Goal: Task Accomplishment & Management: Complete application form

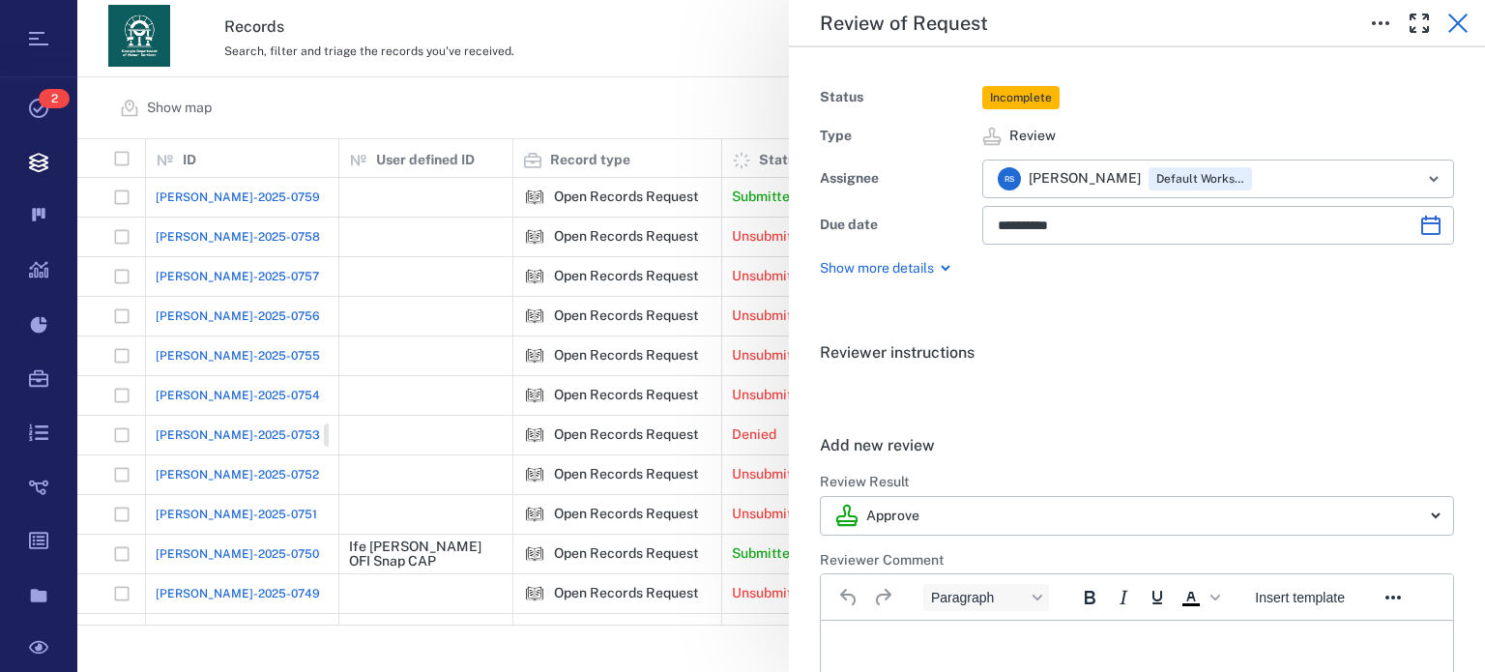
click at [1447, 21] on icon "button" at bounding box center [1457, 23] width 23 height 23
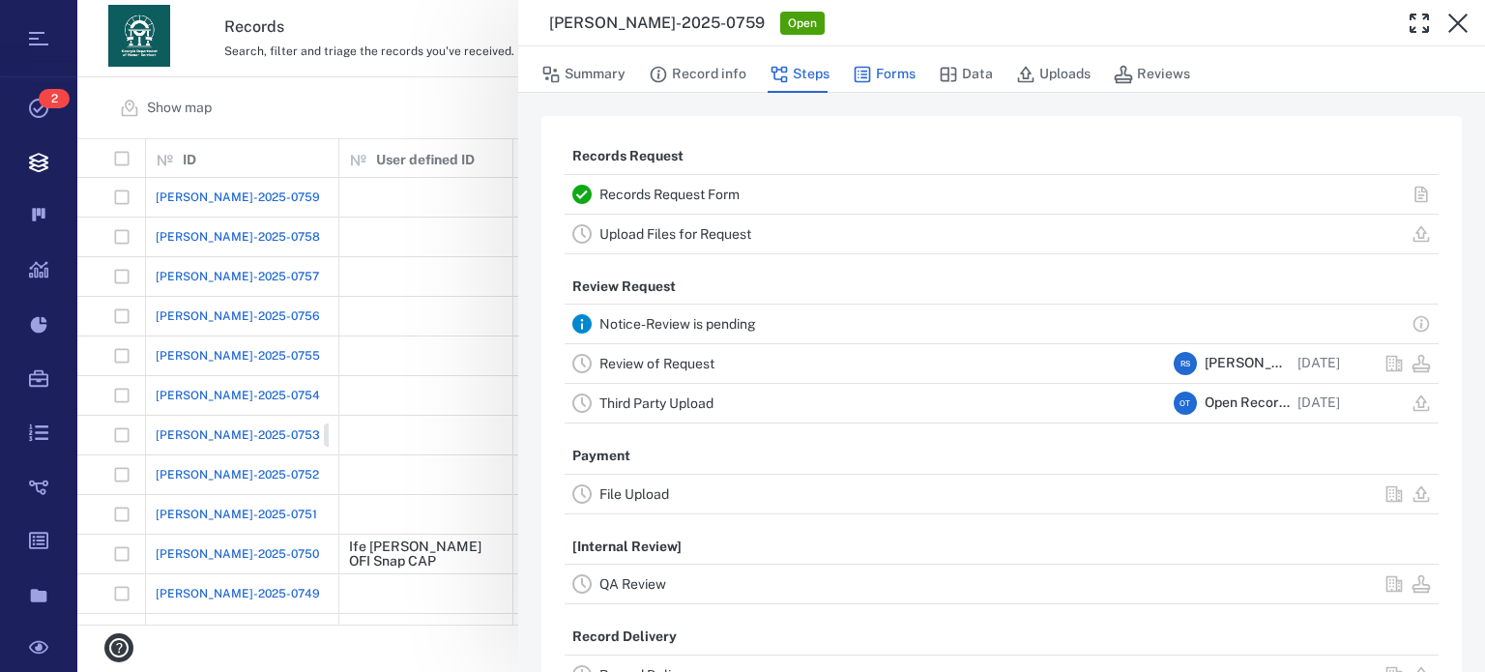
click at [892, 79] on button "Forms" at bounding box center [884, 74] width 63 height 37
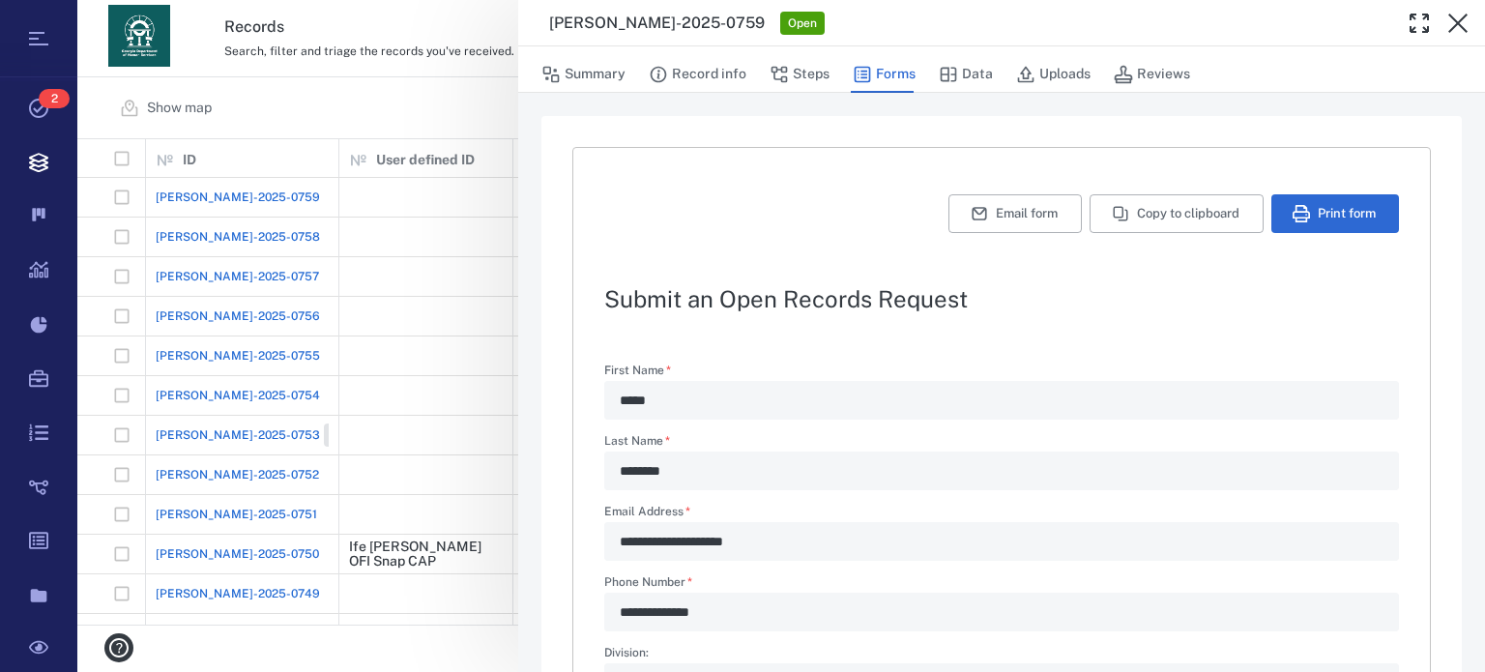
scroll to position [672, 0]
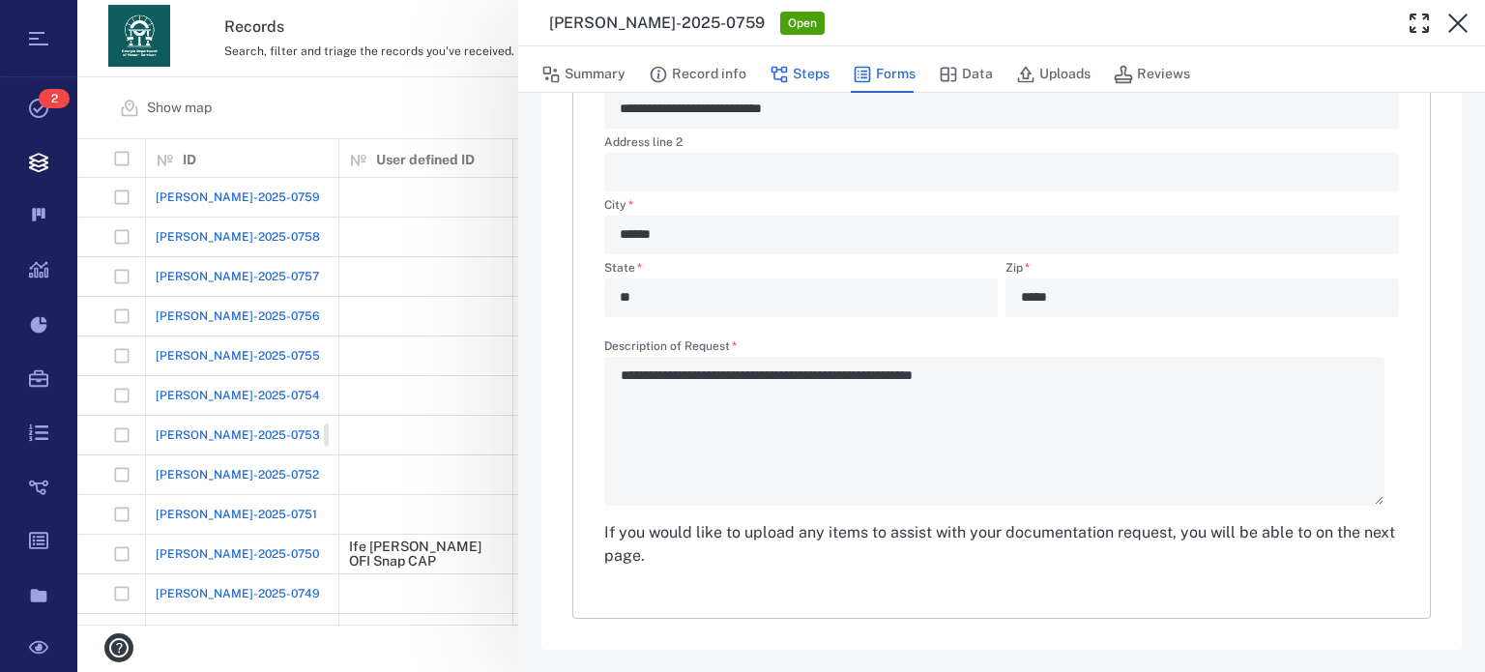
click at [811, 61] on button "Steps" at bounding box center [800, 74] width 60 height 37
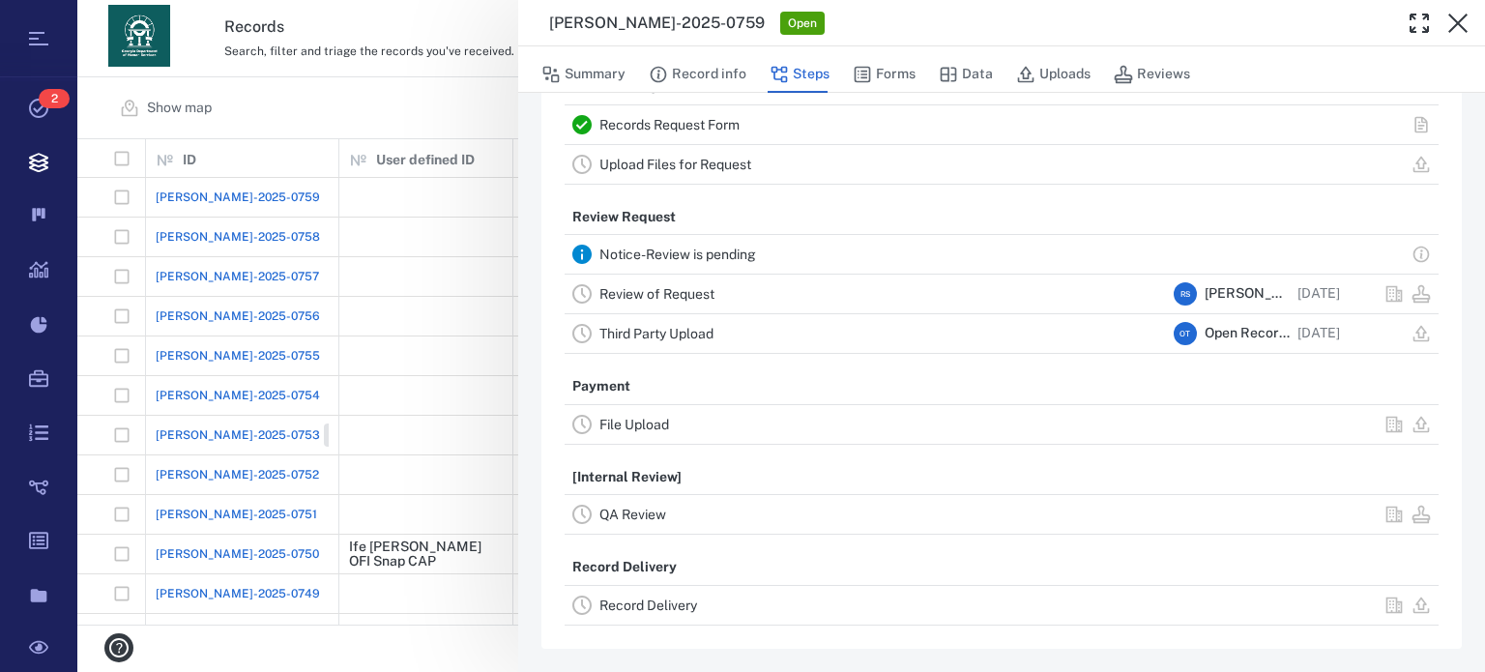
scroll to position [67, 0]
click at [739, 173] on link "Upload Files for Request" at bounding box center [675, 167] width 152 height 15
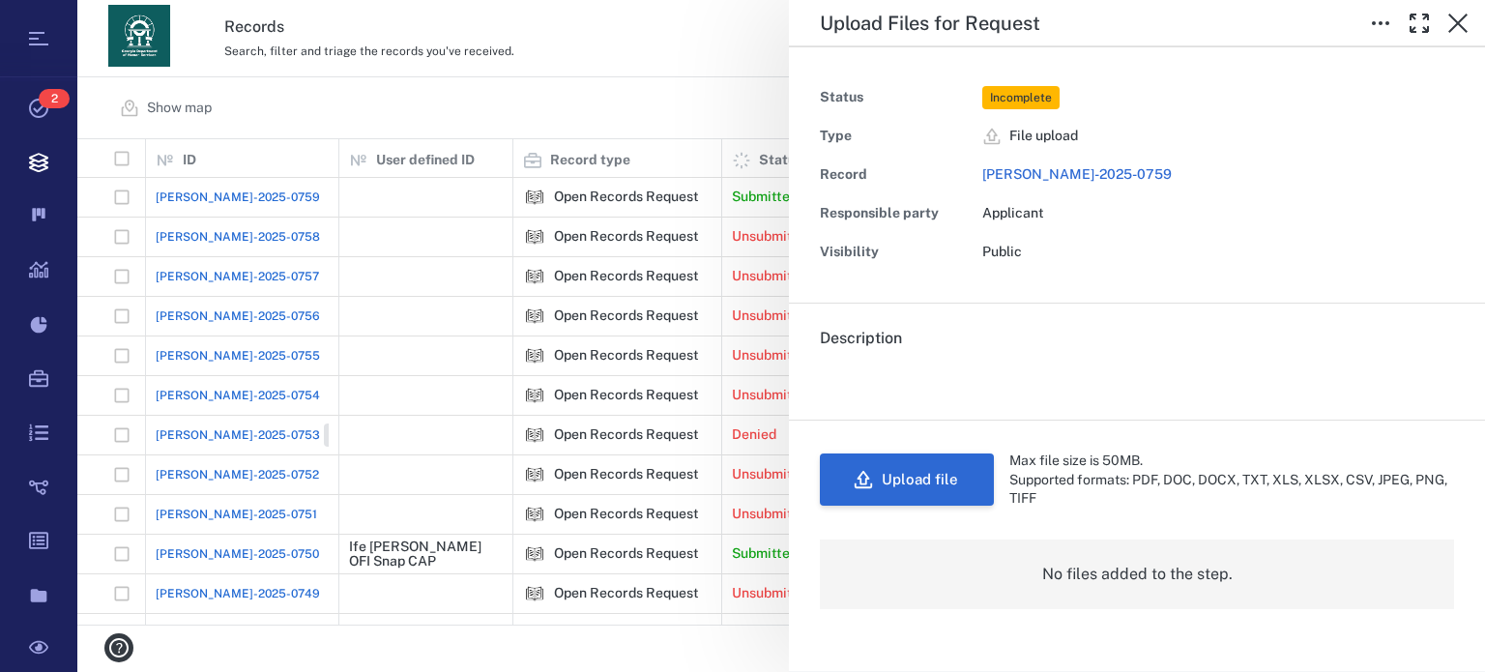
click at [943, 477] on button "Upload file" at bounding box center [907, 479] width 174 height 52
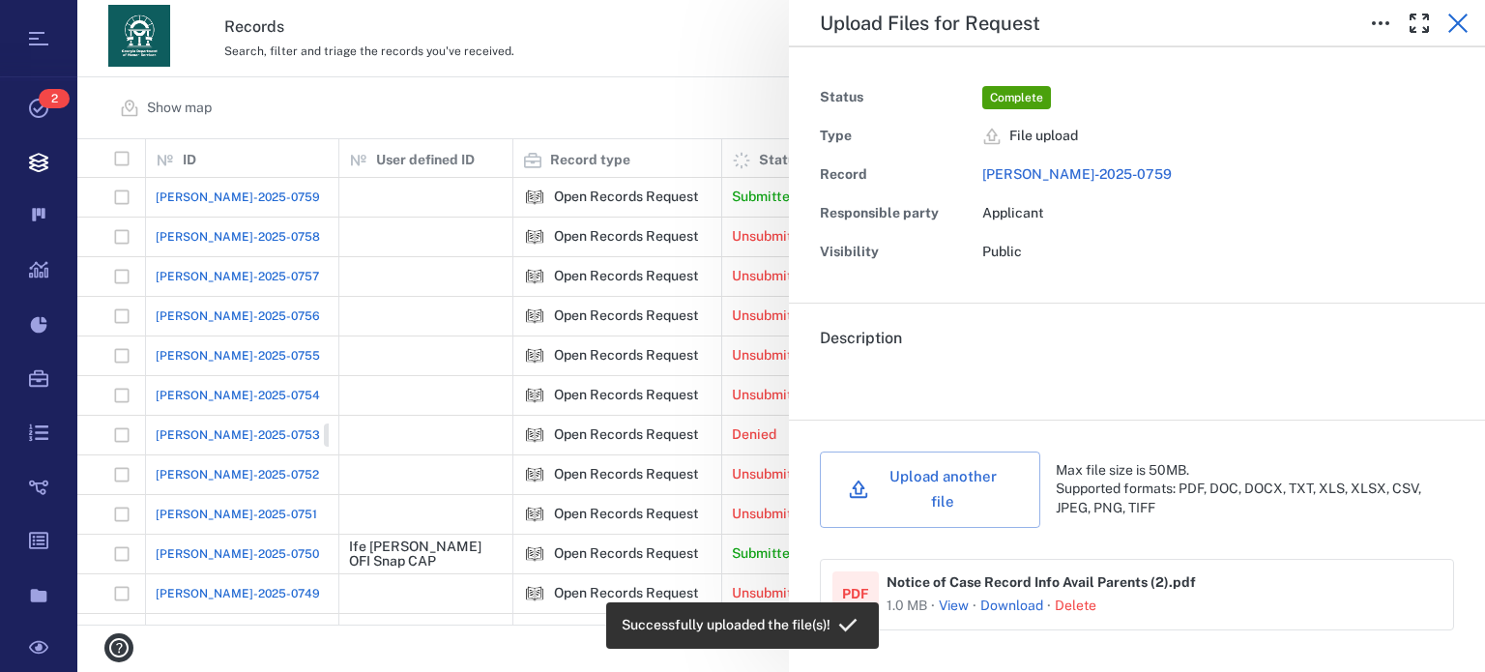
click at [1466, 19] on icon "button" at bounding box center [1457, 23] width 23 height 23
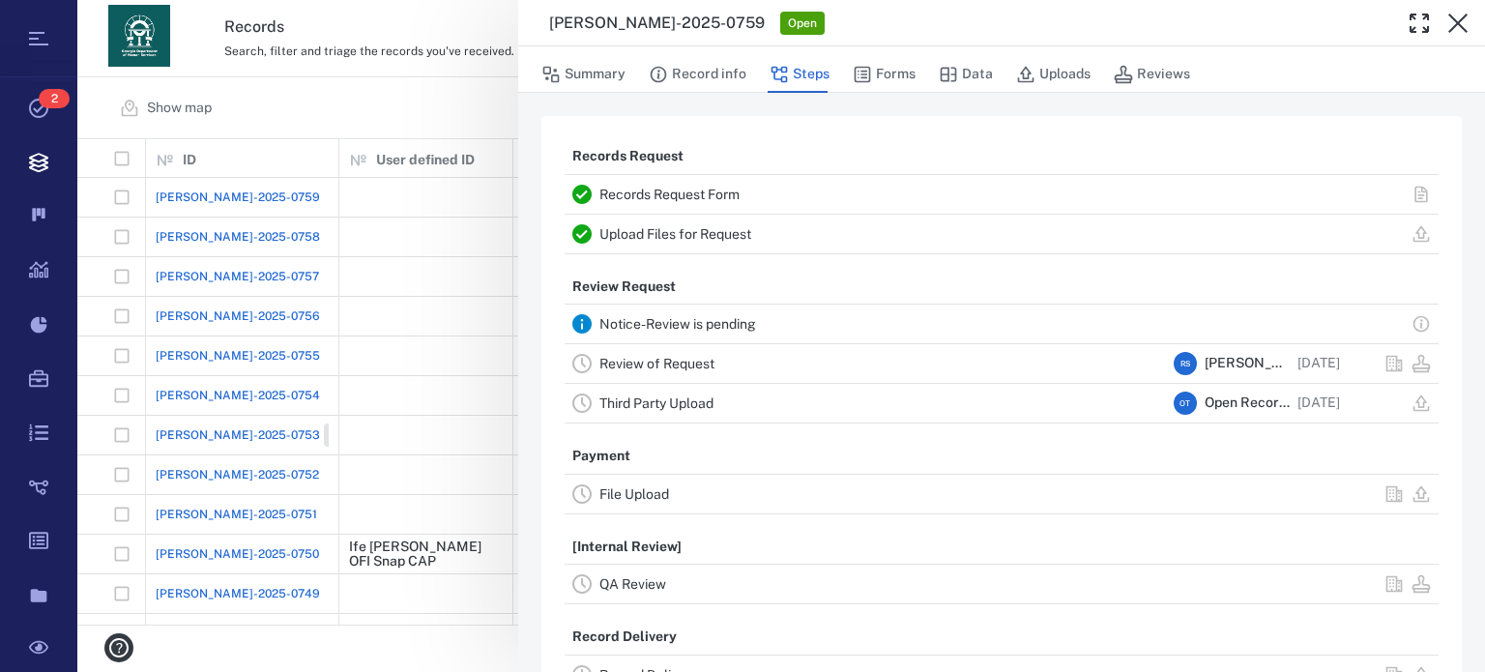
click at [831, 81] on div "Summary Record info Steps Forms Data Uploads Reviews" at bounding box center [1001, 73] width 920 height 39
click at [813, 80] on button "Steps" at bounding box center [800, 74] width 60 height 37
click at [693, 363] on link "Review of Request" at bounding box center [656, 363] width 115 height 15
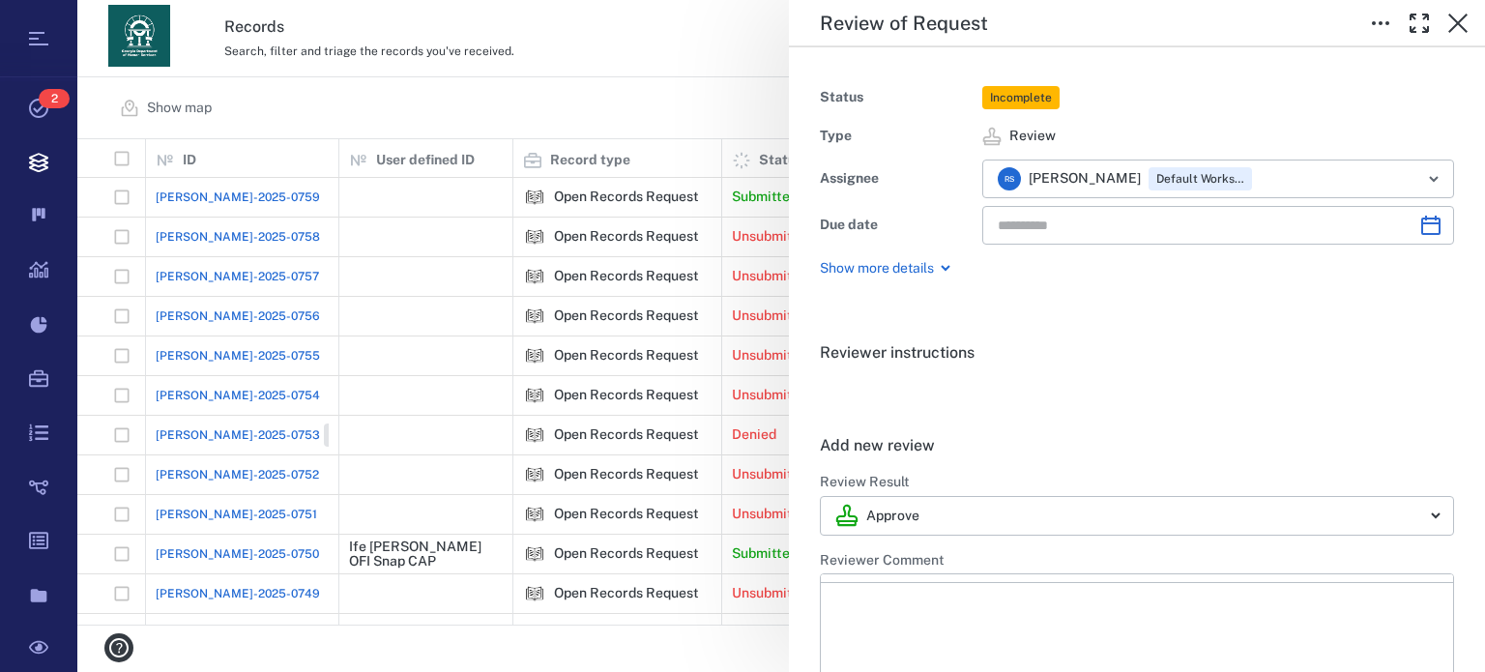
type input "**********"
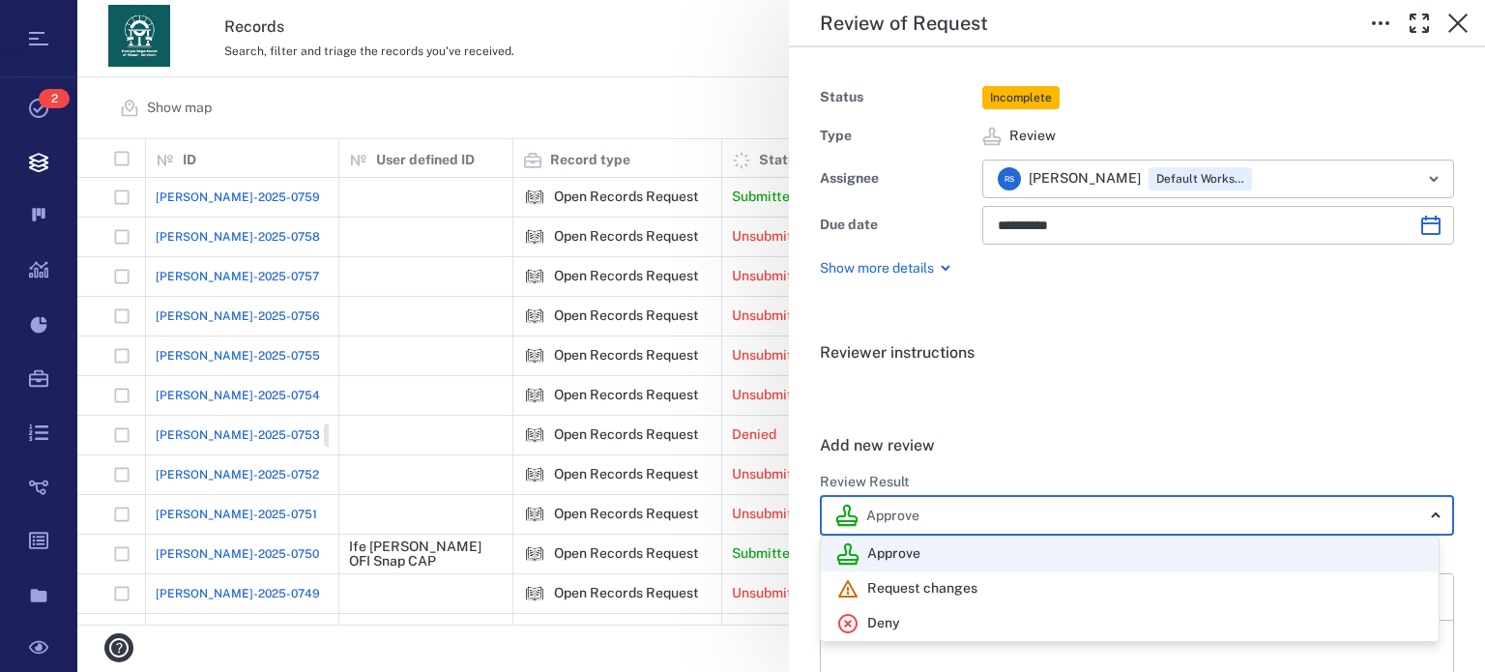
click at [939, 514] on body "Tasks 2 Records Boards Dashboard Reports Record types Guide steps Rules Form bu…" at bounding box center [742, 336] width 1485 height 672
click at [993, 629] on div "Deny" at bounding box center [1129, 623] width 587 height 23
type input "******"
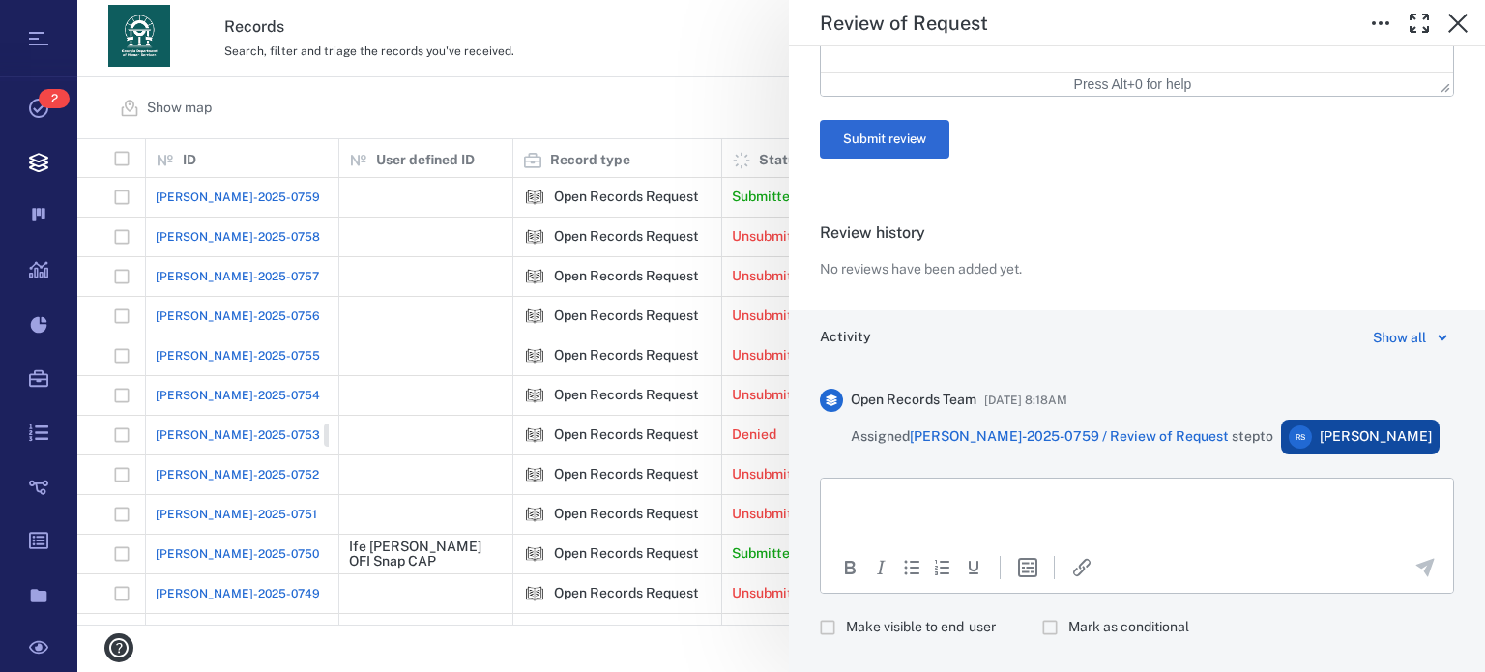
scroll to position [670, 0]
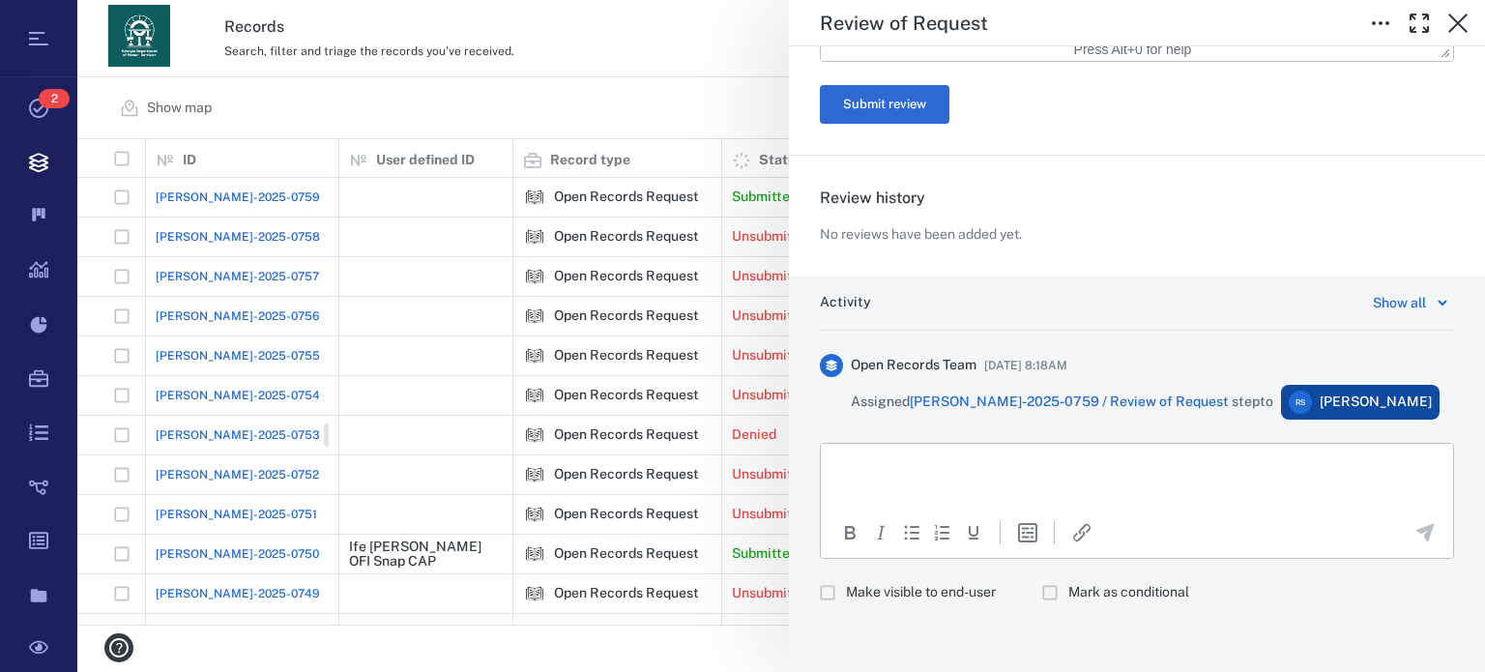
click at [1239, 489] on html at bounding box center [1137, 468] width 632 height 48
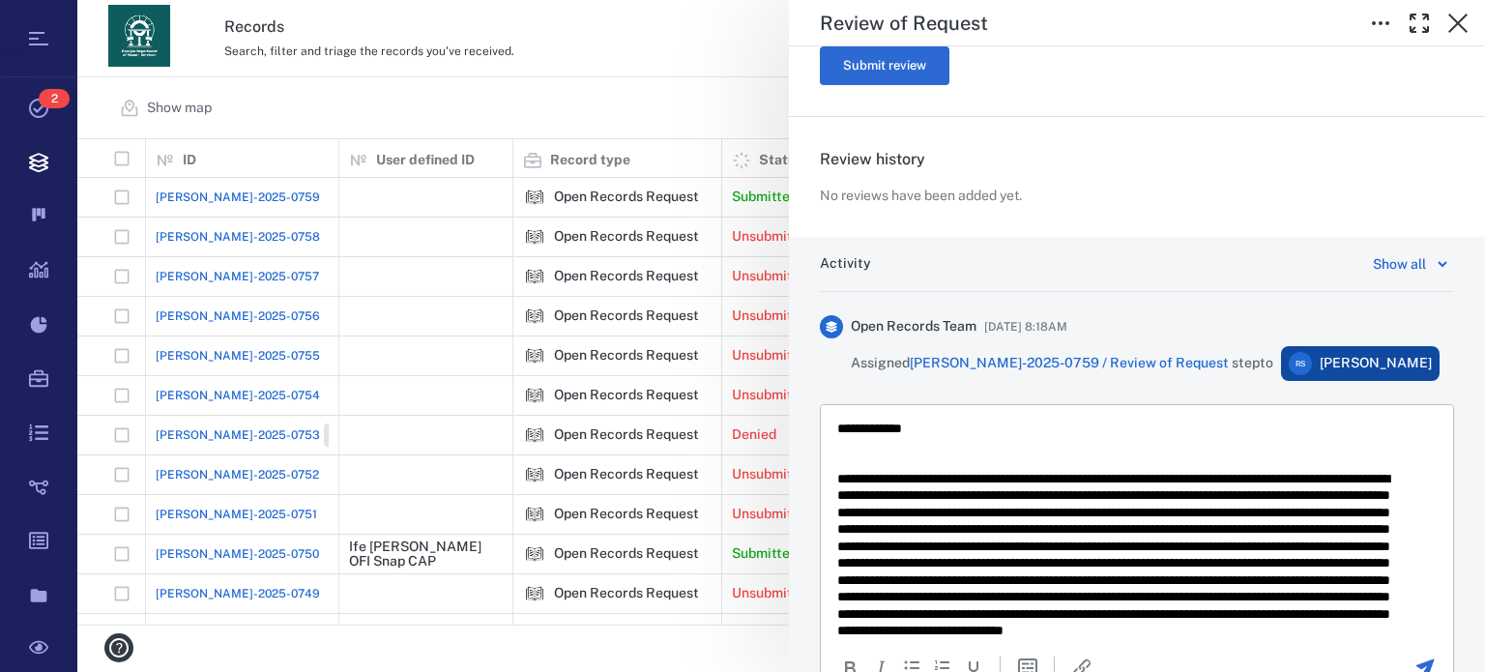
scroll to position [844, 0]
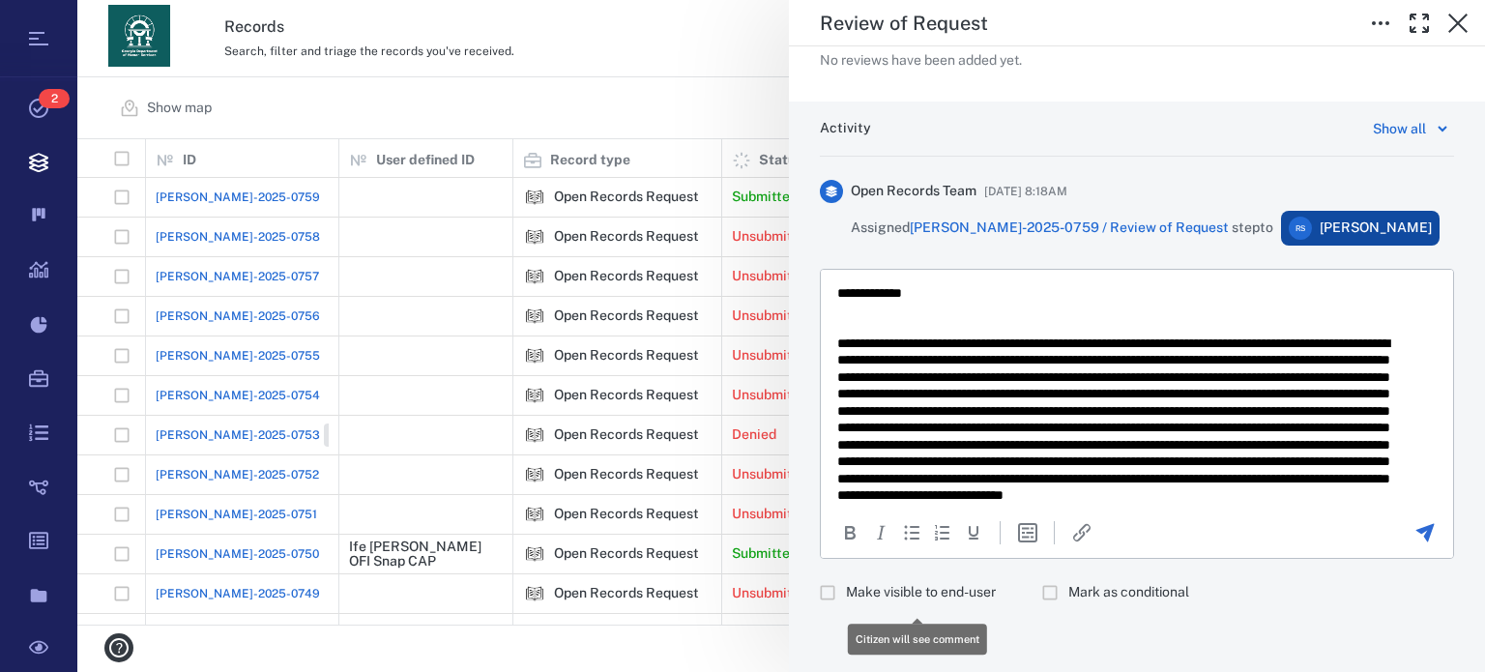
click at [955, 597] on span "Make visible to end-user" at bounding box center [921, 592] width 150 height 19
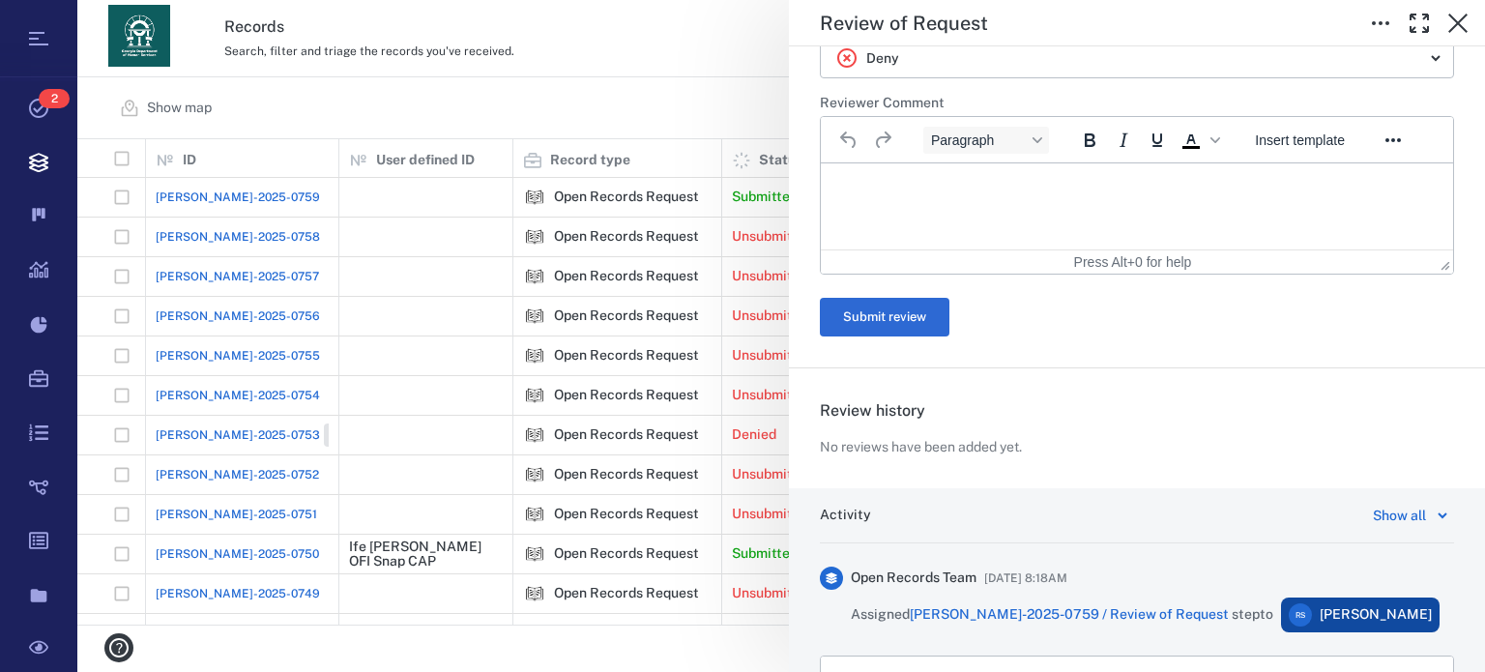
scroll to position [432, 0]
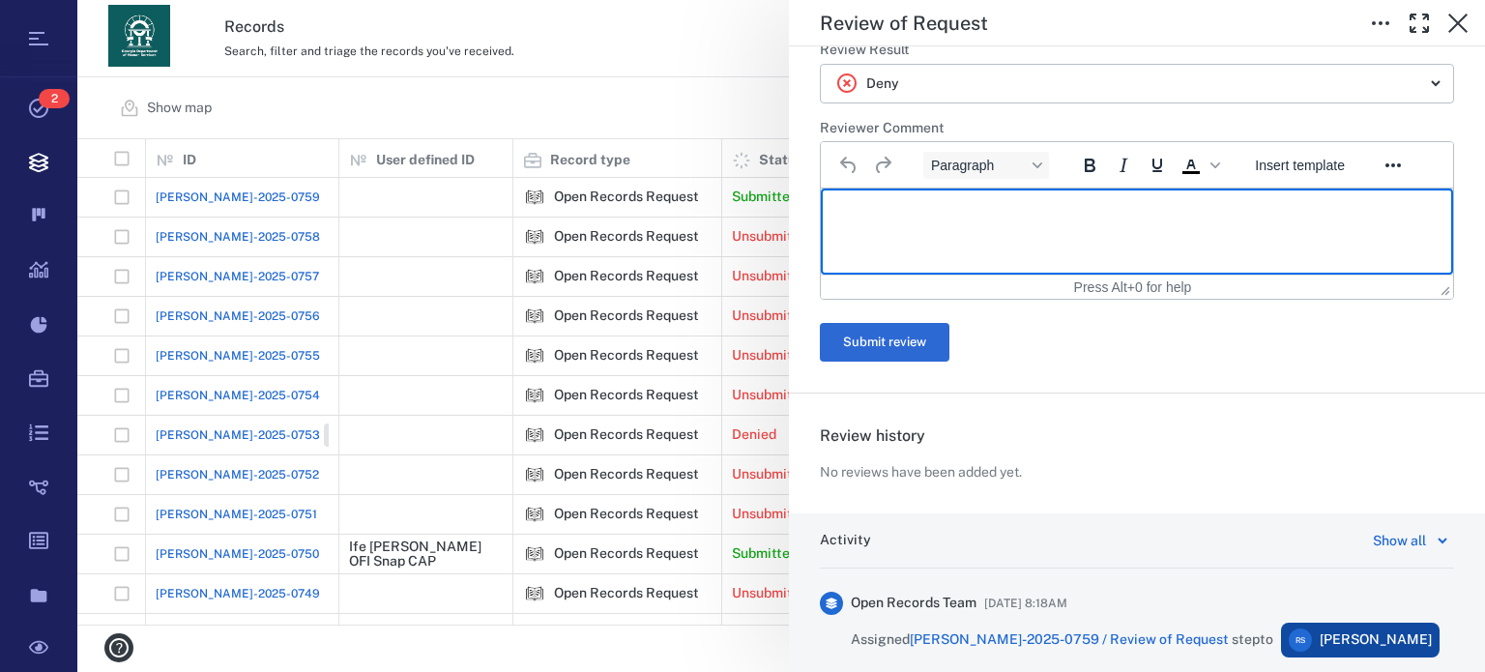
click at [1280, 227] on html at bounding box center [1137, 213] width 632 height 48
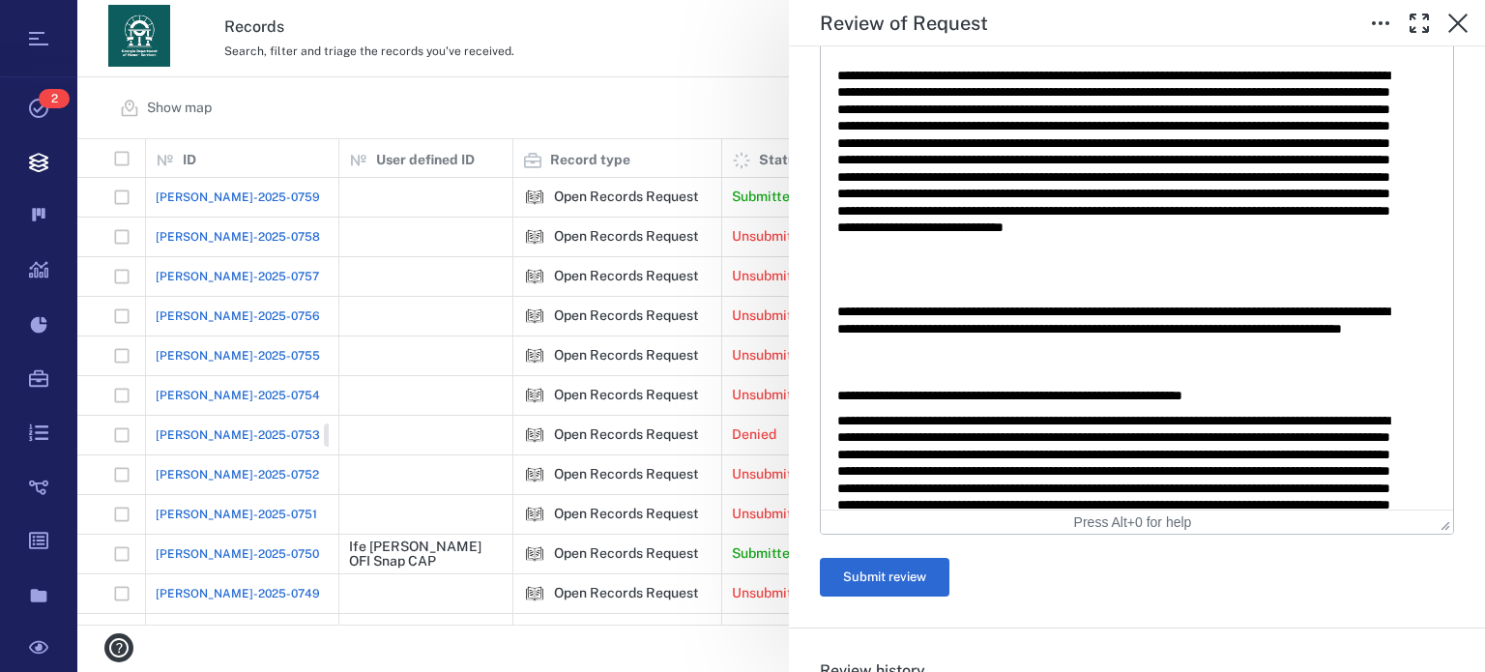
scroll to position [709, 0]
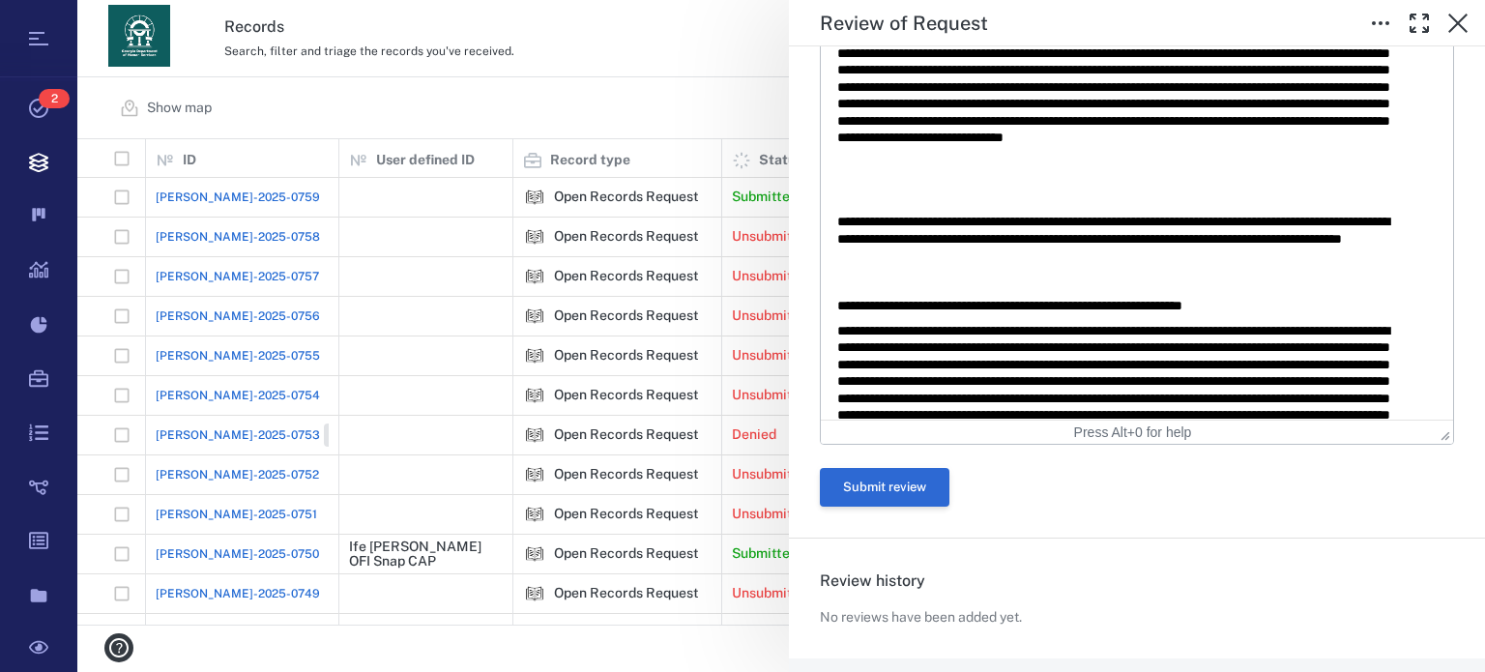
click at [939, 494] on button "Submit review" at bounding box center [885, 487] width 130 height 39
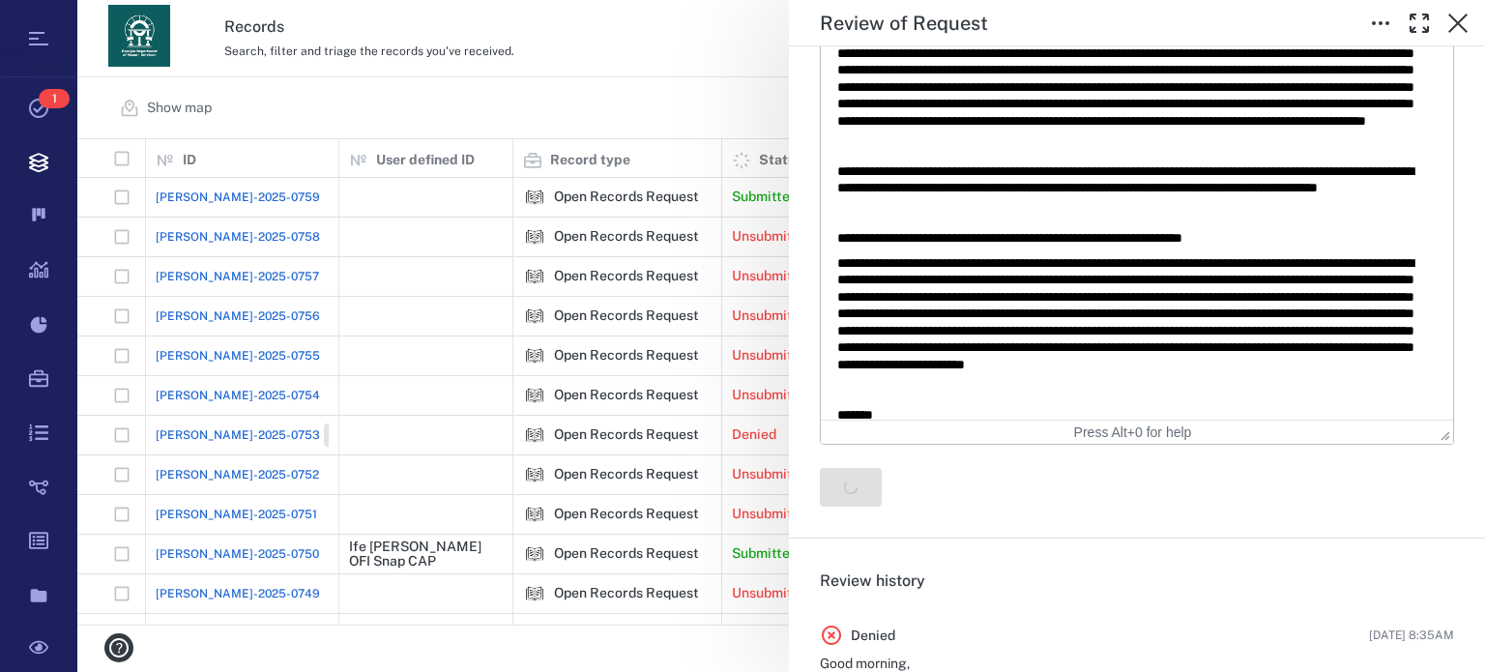
scroll to position [0, 0]
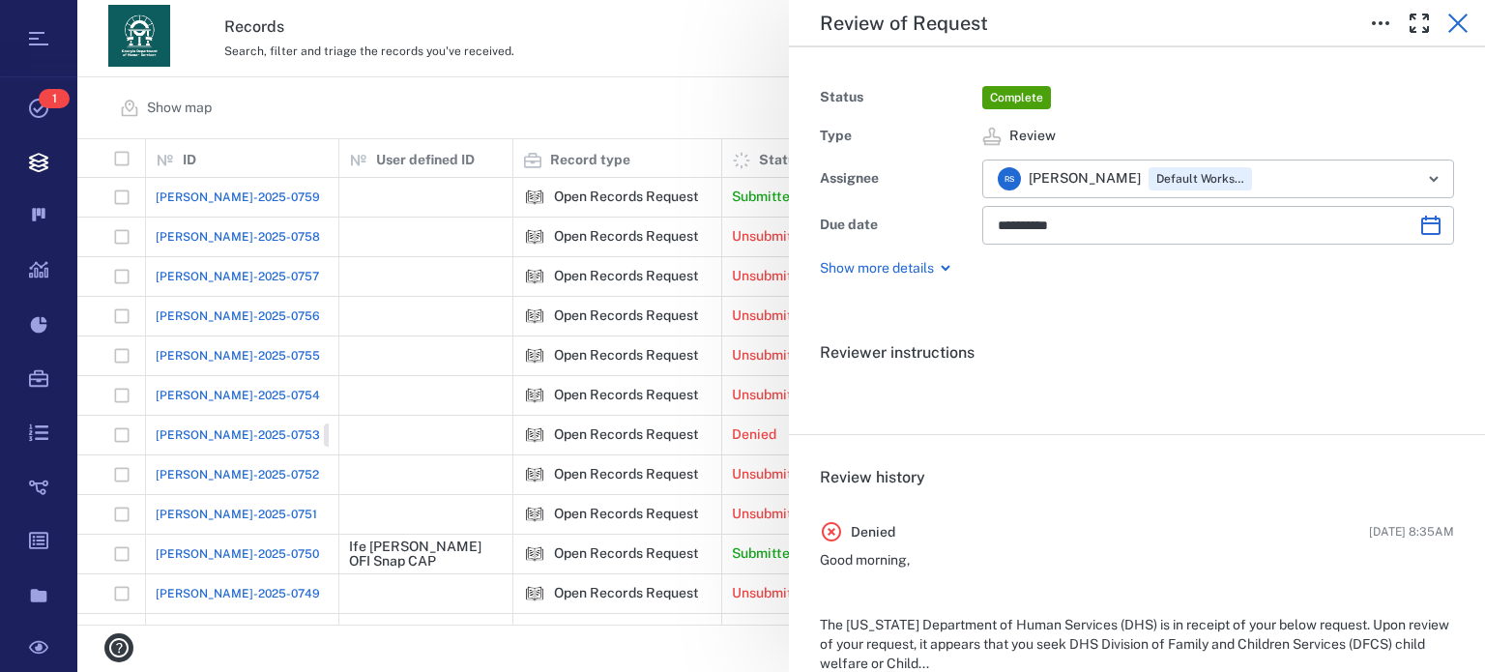
click at [1462, 19] on icon "button" at bounding box center [1457, 23] width 19 height 19
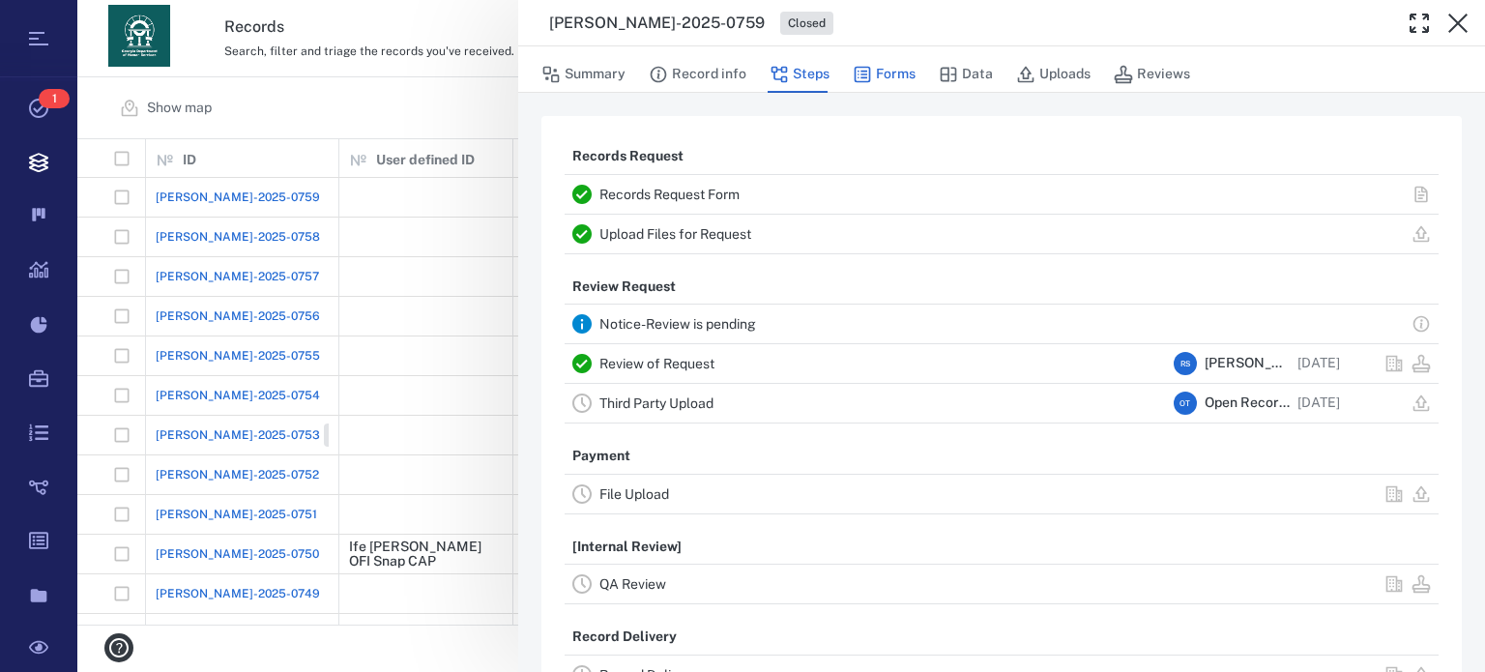
click at [905, 78] on button "Forms" at bounding box center [884, 74] width 63 height 37
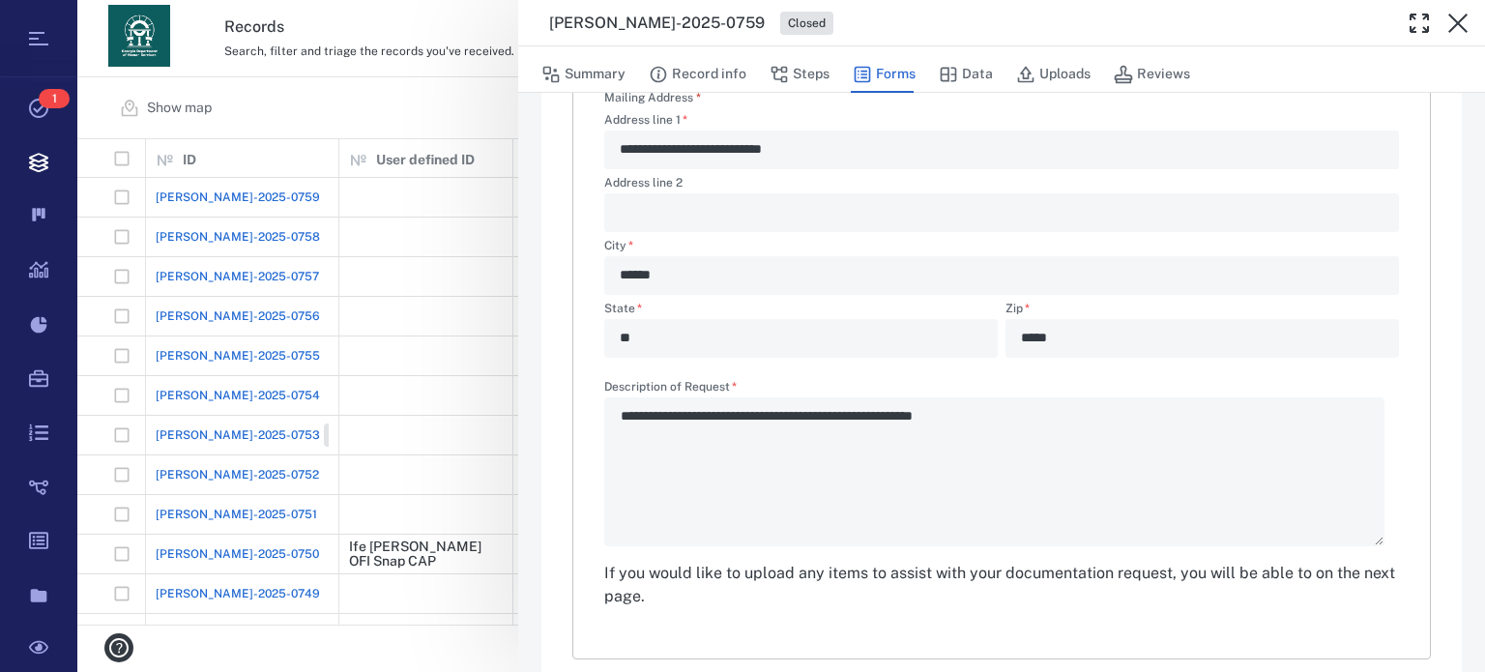
scroll to position [672, 0]
